Goal: Transaction & Acquisition: Purchase product/service

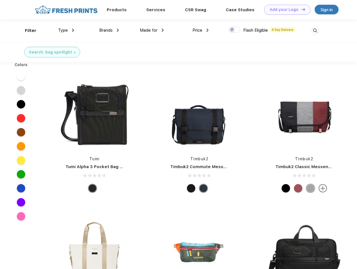
click at [285, 10] on link "Add your Logo Design Tool" at bounding box center [287, 10] width 46 height 10
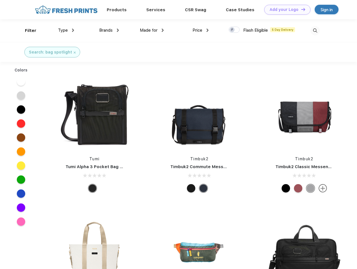
click at [0, 0] on div "Design Tool" at bounding box center [0, 0] width 0 height 0
click at [301, 9] on link "Add your Logo Design Tool" at bounding box center [287, 10] width 46 height 10
click at [27, 31] on div "Filter" at bounding box center [30, 30] width 11 height 6
click at [66, 30] on span "Type" at bounding box center [63, 30] width 10 height 5
click at [109, 30] on span "Brands" at bounding box center [105, 30] width 13 height 5
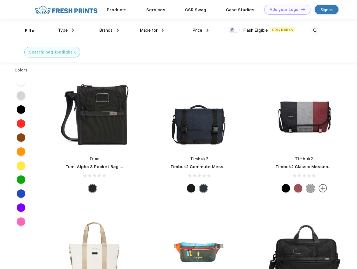
click at [152, 30] on span "Made for" at bounding box center [149, 30] width 18 height 5
click at [201, 30] on span "Price" at bounding box center [197, 30] width 10 height 5
click at [234, 30] on div at bounding box center [234, 30] width 11 height 6
click at [232, 30] on input "checkbox" at bounding box center [231, 28] width 4 height 4
click at [315, 31] on img at bounding box center [314, 30] width 9 height 9
